Goal: Obtain resource: Obtain resource

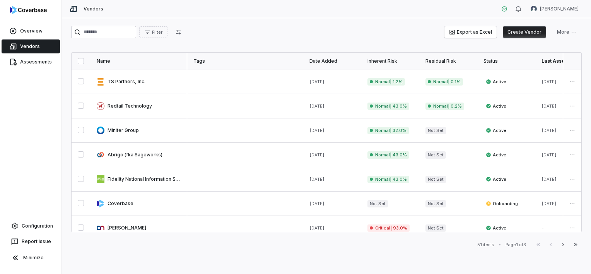
scroll to position [116, 269]
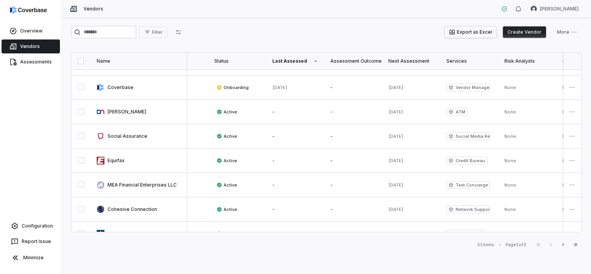
click at [492, 32] on button "Export as Excel" at bounding box center [470, 32] width 52 height 12
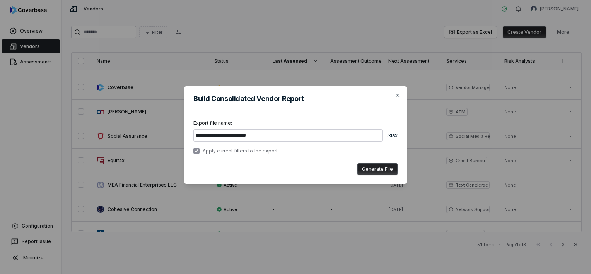
click at [372, 170] on button "Generate File" at bounding box center [377, 169] width 40 height 12
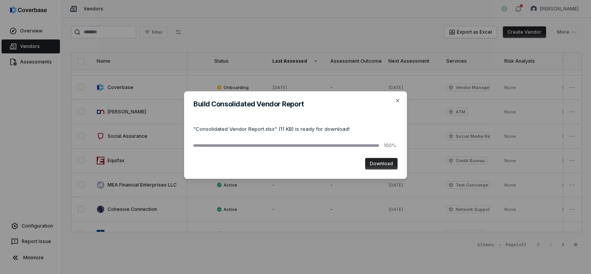
click at [378, 162] on button "Download" at bounding box center [381, 164] width 32 height 12
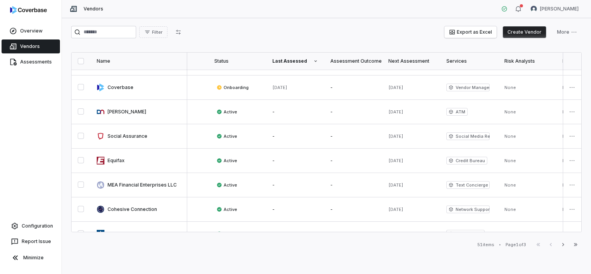
click at [334, 15] on div "Vendors [PERSON_NAME]" at bounding box center [326, 9] width 529 height 18
click at [572, 31] on html "Overview Vendors Assessments Configuration Report Issue Minimize Vendors [PERSO…" at bounding box center [295, 137] width 591 height 274
click at [517, 5] on html "Overview Vendors Assessments Configuration Report Issue Minimize Vendors [PERSO…" at bounding box center [295, 137] width 591 height 274
click at [517, 8] on icon "button" at bounding box center [518, 9] width 6 height 6
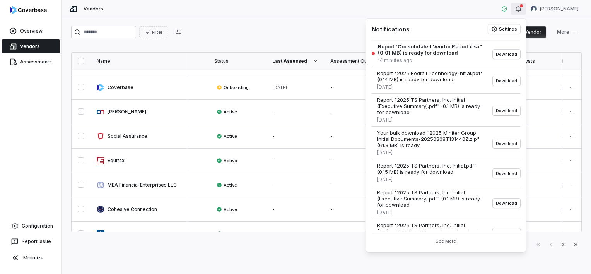
click at [335, 31] on div "Filter Export as Excel Create Vendor More" at bounding box center [326, 32] width 510 height 12
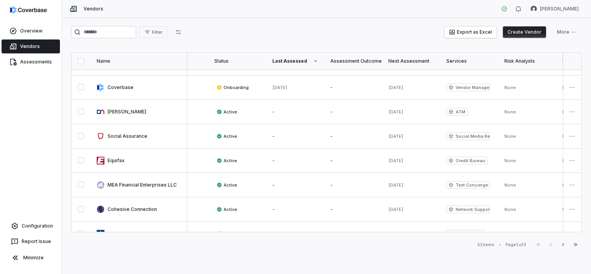
click at [417, 58] on div "Next Assessment" at bounding box center [411, 61] width 46 height 6
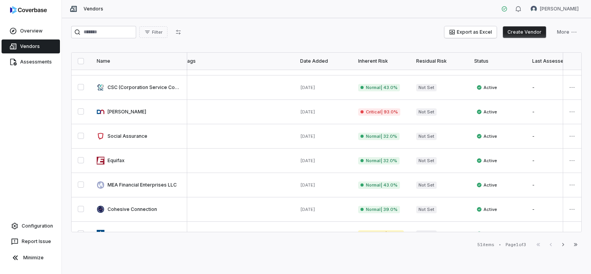
scroll to position [116, 0]
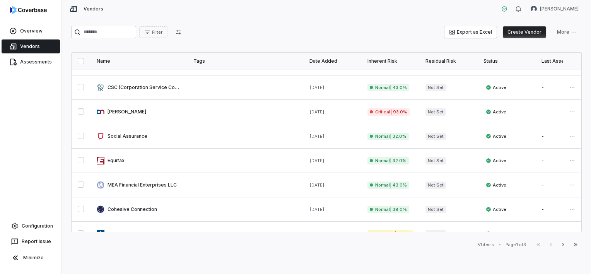
click at [380, 61] on div "Inherent Risk" at bounding box center [390, 61] width 46 height 6
click at [386, 54] on th "Inherent Risk" at bounding box center [390, 61] width 58 height 17
click at [385, 60] on div "Inherent Risk" at bounding box center [390, 61] width 46 height 6
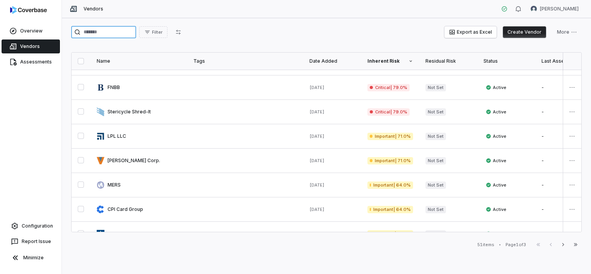
click at [92, 32] on input "search" at bounding box center [103, 32] width 65 height 12
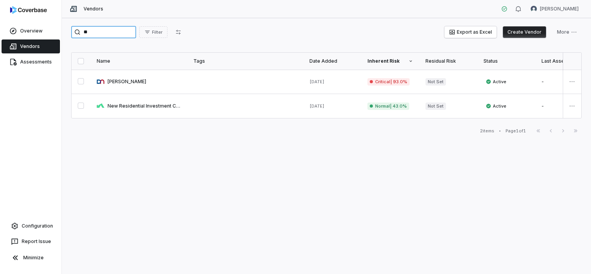
type input "*"
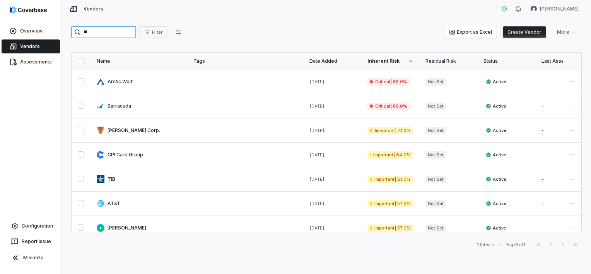
type input "*"
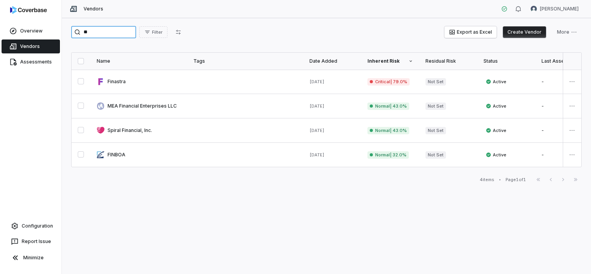
type input "*"
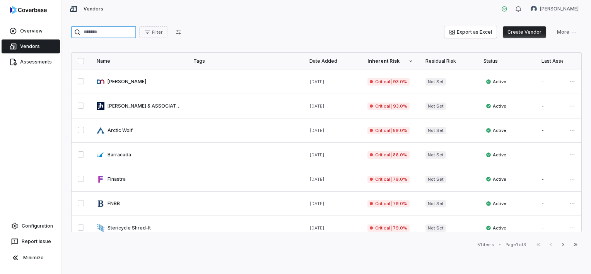
type input "*"
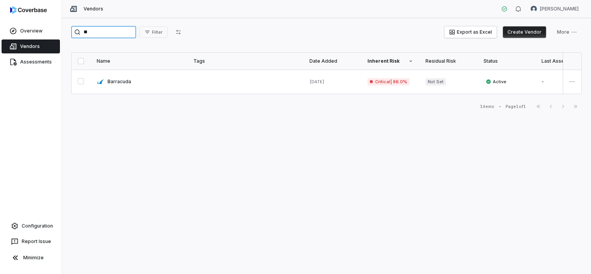
type input "*"
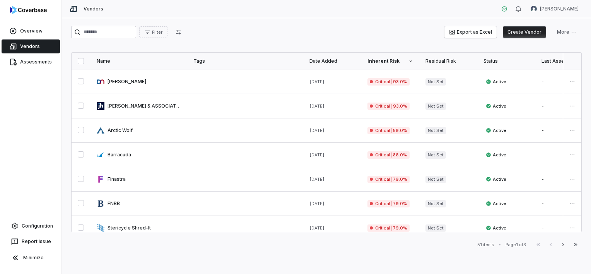
click at [318, 243] on div "51 items • Page 1 of 3 First Page Previous Next Last Page" at bounding box center [326, 244] width 510 height 9
click at [121, 128] on link at bounding box center [138, 130] width 97 height 24
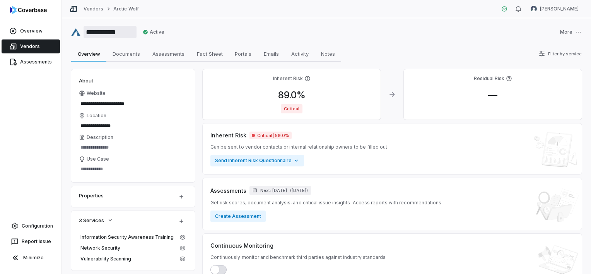
click at [108, 29] on input "**********" at bounding box center [109, 32] width 53 height 12
click at [96, 31] on input "**********" at bounding box center [109, 32] width 53 height 12
click at [25, 134] on div "Overview Vendors Assessments Configuration Report Issue Minimize" at bounding box center [30, 137] width 61 height 274
click at [94, 32] on input "**********" at bounding box center [109, 32] width 53 height 12
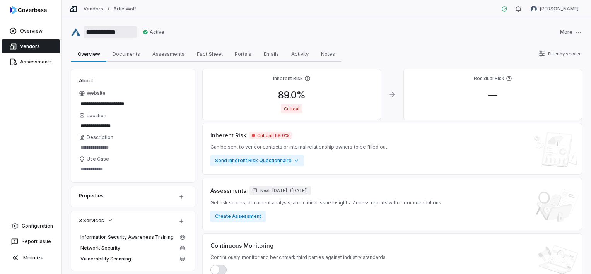
type input "**********"
click at [27, 144] on div "Overview Vendors Assessments Configuration Report Issue Minimize" at bounding box center [30, 137] width 61 height 274
click at [117, 53] on span "Documents" at bounding box center [126, 54] width 34 height 10
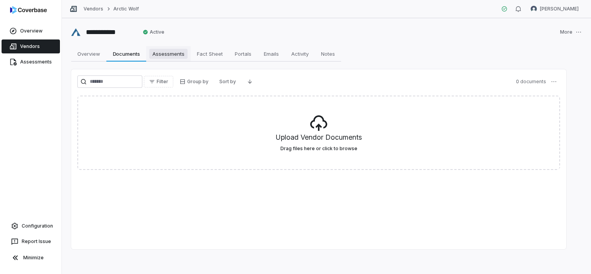
click at [163, 54] on span "Assessments" at bounding box center [168, 54] width 38 height 10
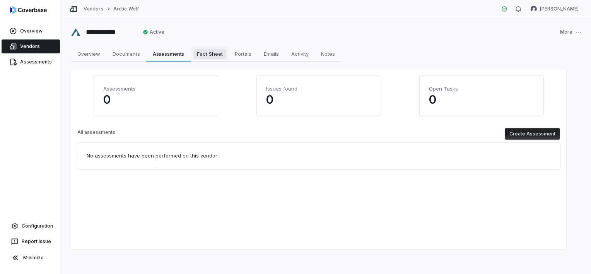
click at [206, 53] on span "Fact Sheet" at bounding box center [210, 54] width 32 height 10
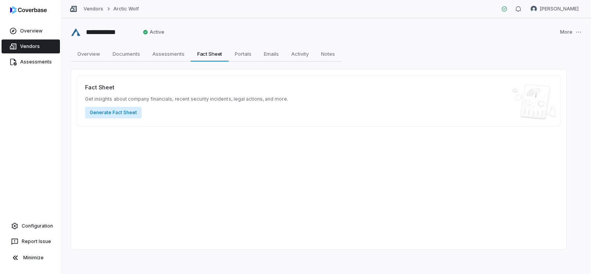
click at [111, 112] on button "Generate Fact Sheet" at bounding box center [113, 113] width 56 height 12
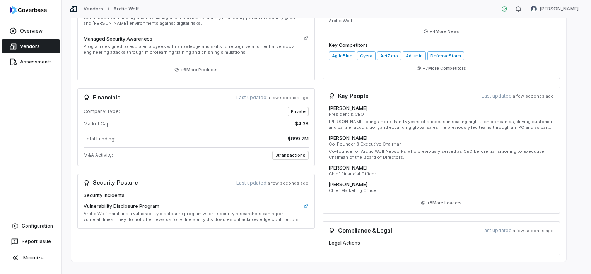
scroll to position [283, 0]
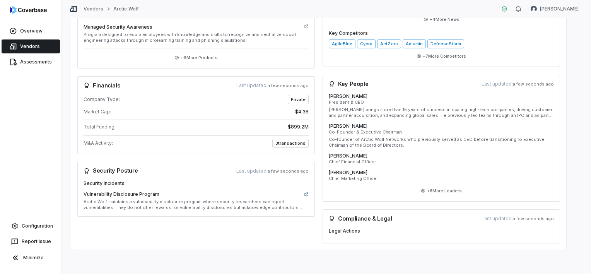
click at [306, 195] on icon at bounding box center [306, 194] width 5 height 5
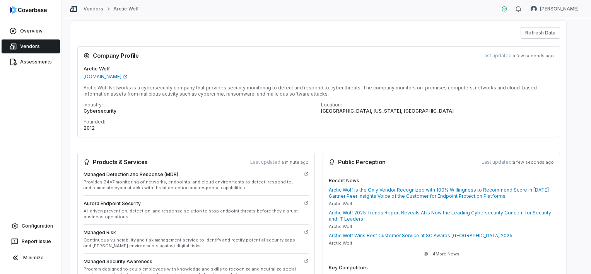
scroll to position [0, 0]
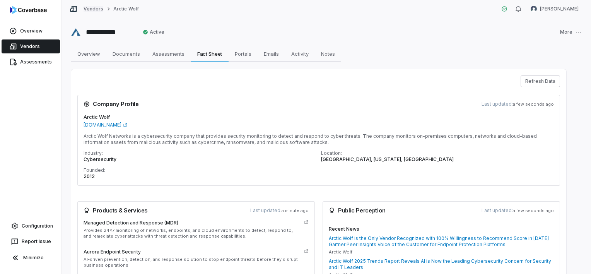
click at [95, 8] on link "Vendors" at bounding box center [93, 9] width 20 height 6
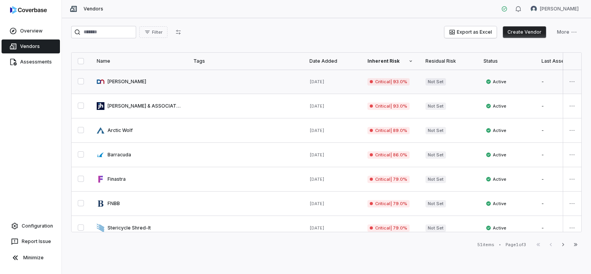
click at [123, 83] on link at bounding box center [138, 82] width 97 height 24
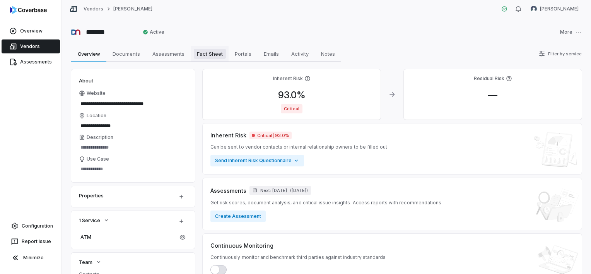
click at [214, 56] on span "Fact Sheet" at bounding box center [210, 54] width 32 height 10
type textarea "*"
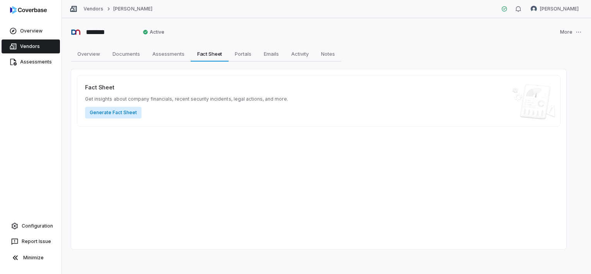
click at [116, 109] on button "Generate Fact Sheet" at bounding box center [113, 113] width 56 height 12
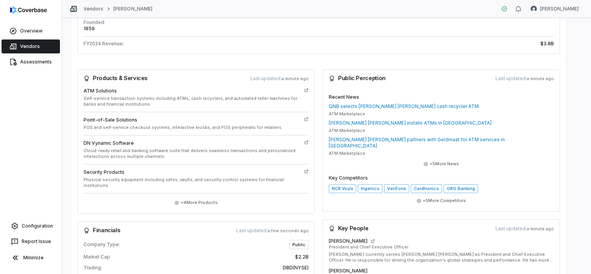
scroll to position [155, 0]
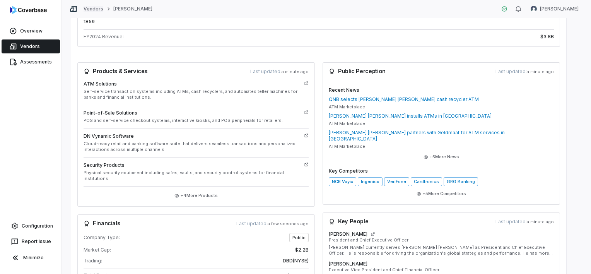
click at [86, 7] on link "Vendors" at bounding box center [93, 9] width 20 height 6
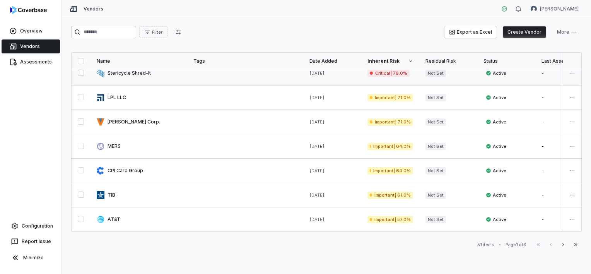
scroll to position [193, 0]
